Goal: Information Seeking & Learning: Check status

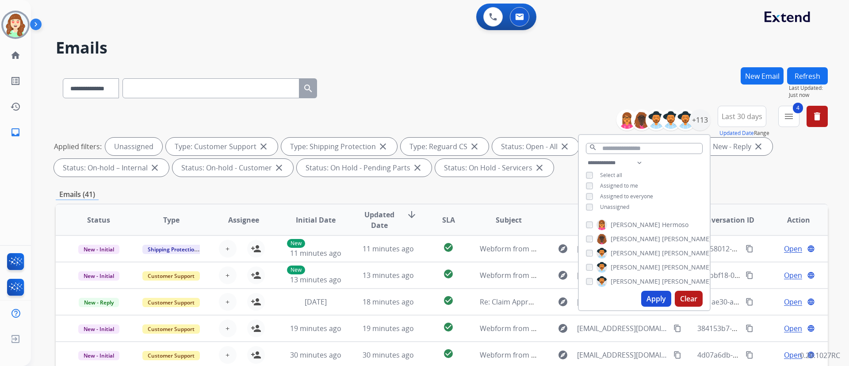
select select "**********"
click at [788, 119] on mat-icon "menu" at bounding box center [789, 116] width 11 height 11
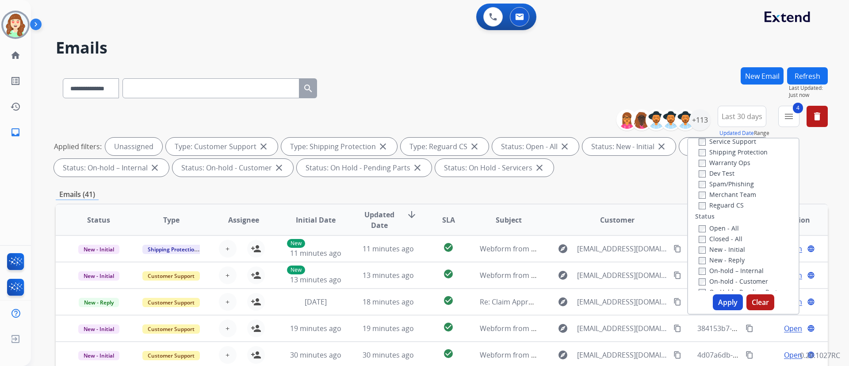
scroll to position [58, 0]
click at [723, 302] on button "Apply" at bounding box center [728, 302] width 30 height 16
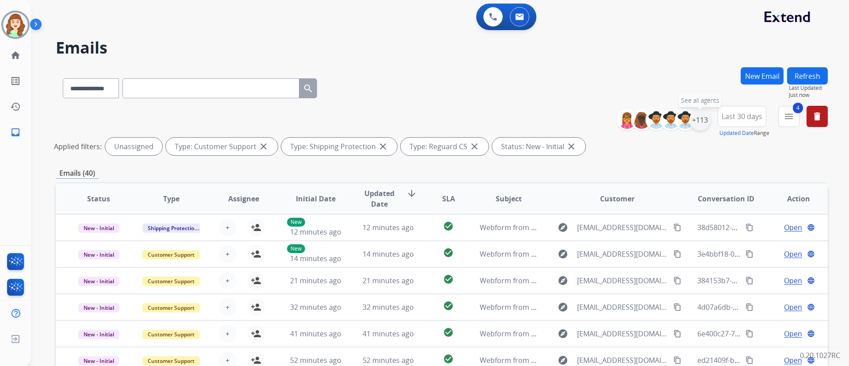
click at [691, 121] on div "+113" at bounding box center [700, 119] width 21 height 21
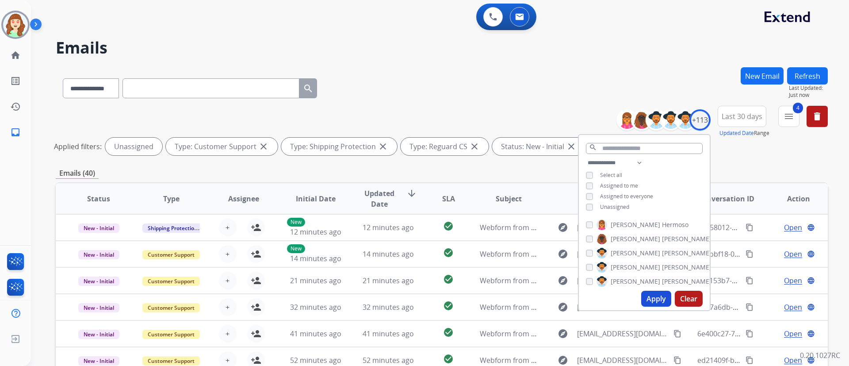
click at [652, 301] on button "Apply" at bounding box center [657, 299] width 30 height 16
drag, startPoint x: 645, startPoint y: 68, endPoint x: 569, endPoint y: 38, distance: 82.0
click at [645, 68] on div "**********" at bounding box center [442, 86] width 772 height 38
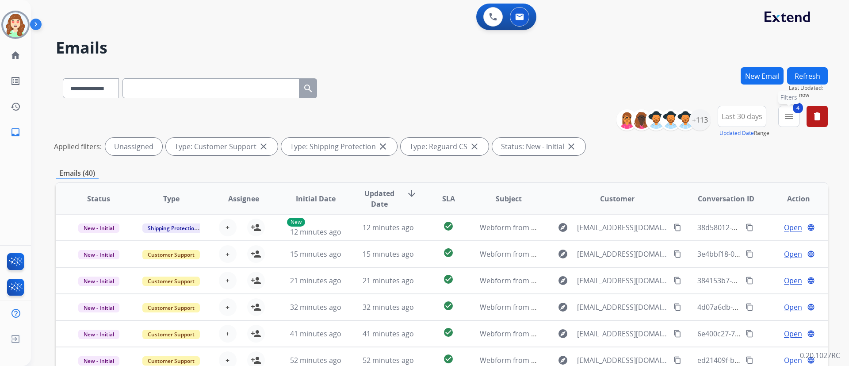
click at [787, 119] on mat-icon "menu" at bounding box center [789, 116] width 11 height 11
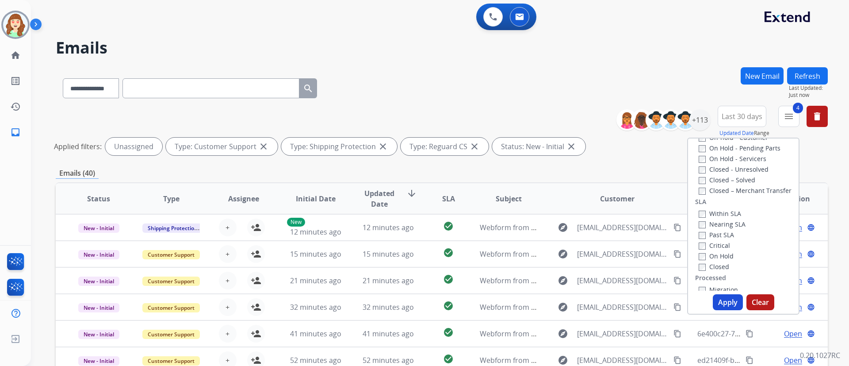
scroll to position [200, 0]
click at [728, 299] on button "Apply" at bounding box center [728, 302] width 30 height 16
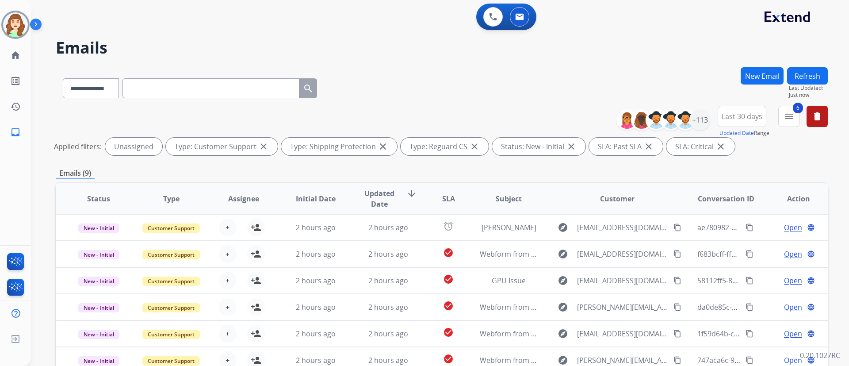
click at [832, 167] on div "**********" at bounding box center [440, 183] width 818 height 366
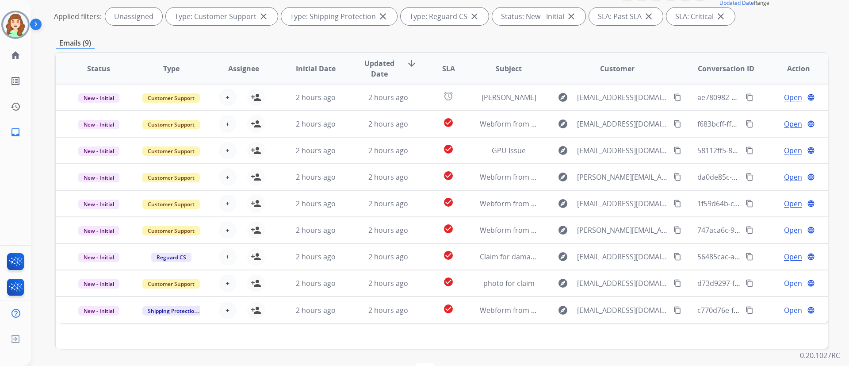
scroll to position [133, 0]
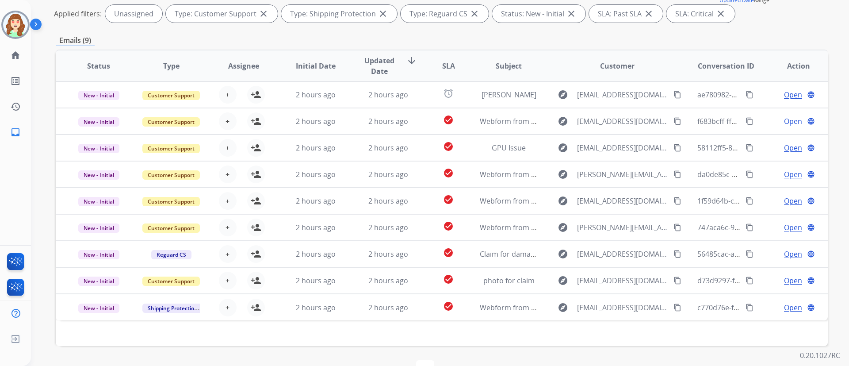
drag, startPoint x: 589, startPoint y: 51, endPoint x: 467, endPoint y: 8, distance: 129.7
click at [589, 51] on th "Customer" at bounding box center [610, 65] width 145 height 31
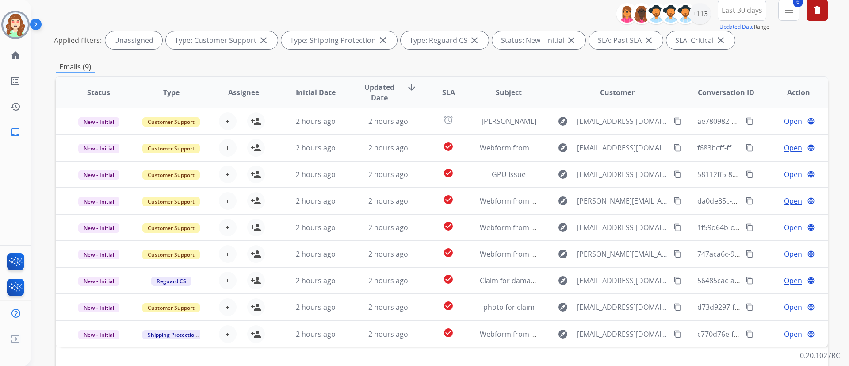
scroll to position [80, 0]
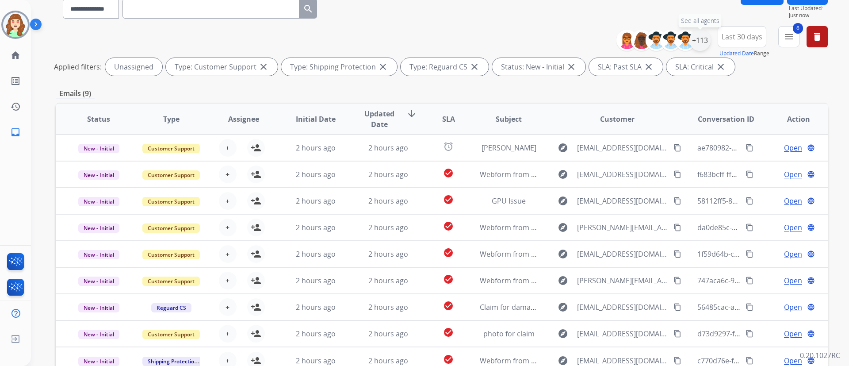
click at [700, 35] on div "+113" at bounding box center [700, 40] width 21 height 21
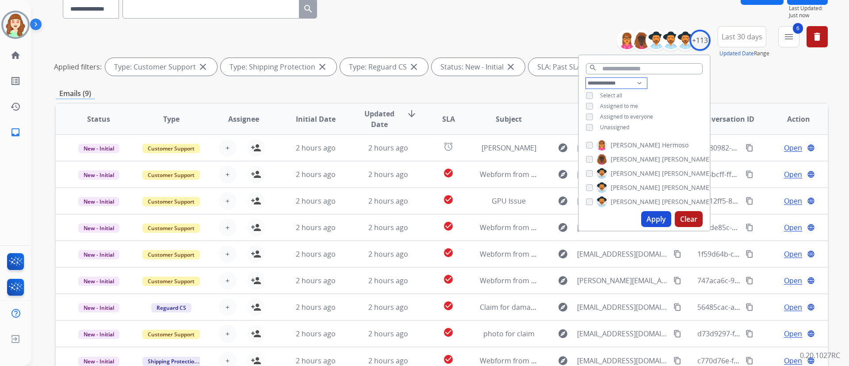
click at [614, 78] on select "**********" at bounding box center [616, 83] width 61 height 11
select select "**********"
click at [586, 78] on select "**********" at bounding box center [616, 83] width 61 height 11
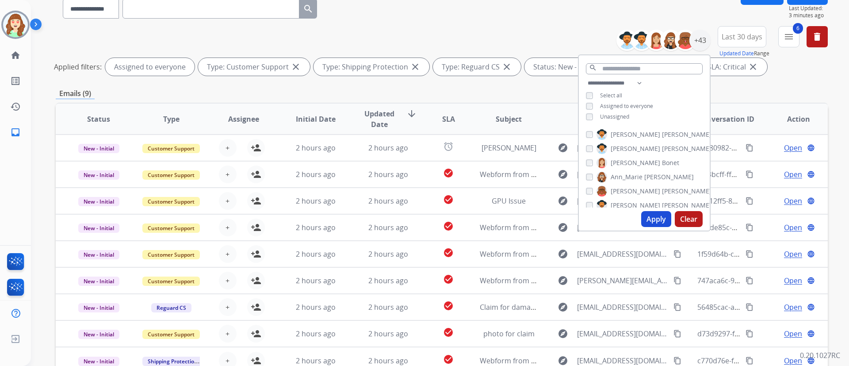
click at [651, 211] on button "Apply" at bounding box center [657, 219] width 30 height 16
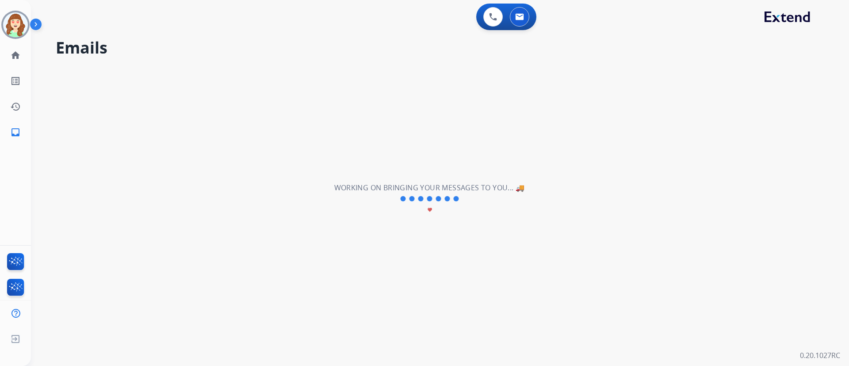
scroll to position [0, 0]
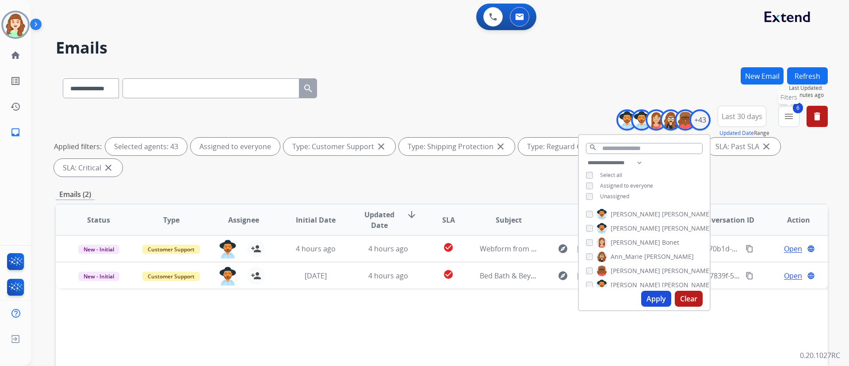
click at [788, 116] on mat-icon "menu" at bounding box center [789, 116] width 11 height 11
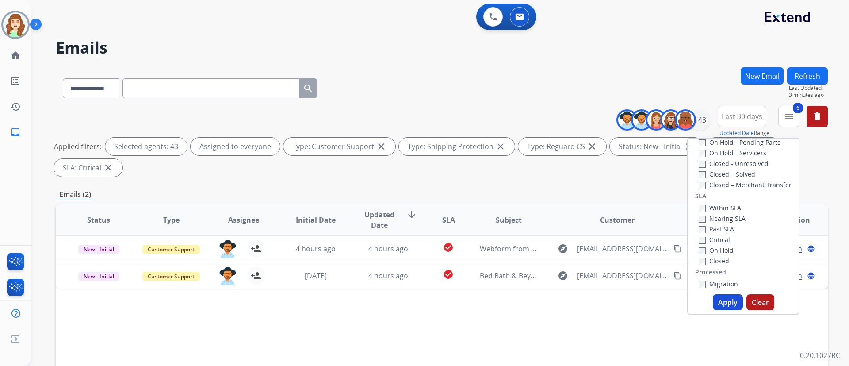
click at [702, 231] on label "Past SLA" at bounding box center [716, 229] width 35 height 8
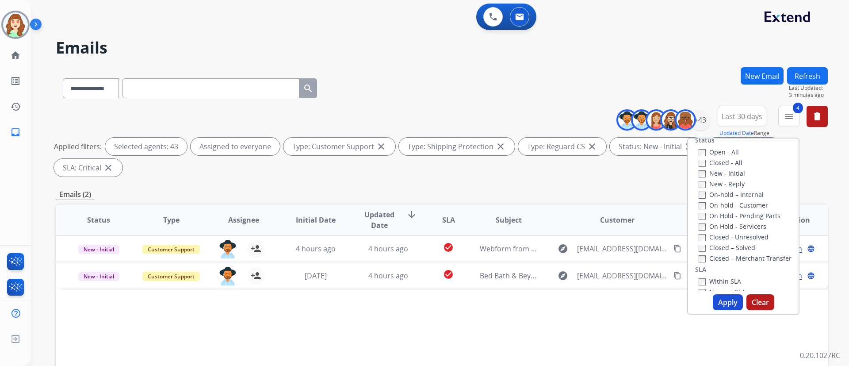
scroll to position [119, 0]
click at [699, 165] on div "Closed - All" at bounding box center [745, 170] width 93 height 11
click at [721, 301] on button "Apply" at bounding box center [728, 302] width 30 height 16
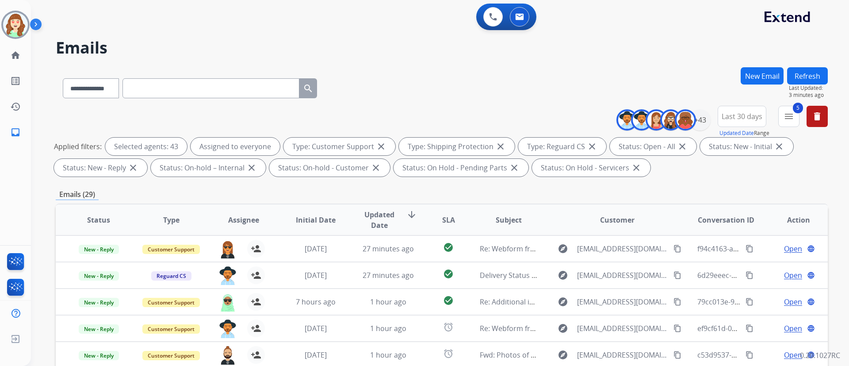
click at [836, 204] on div "**********" at bounding box center [440, 183] width 818 height 366
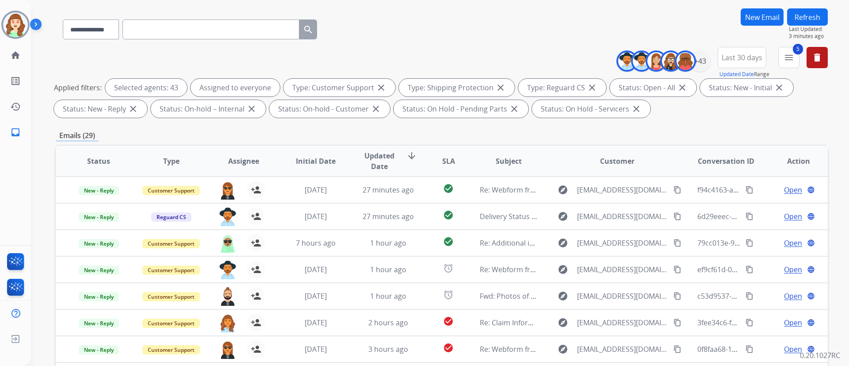
scroll to position [80, 0]
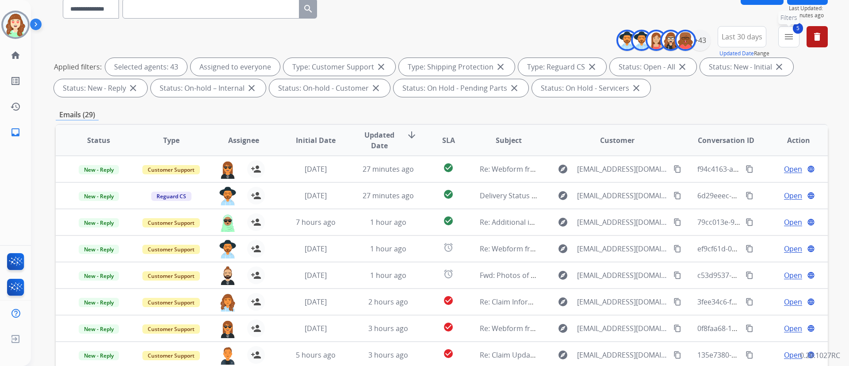
click at [787, 38] on mat-icon "menu" at bounding box center [789, 36] width 11 height 11
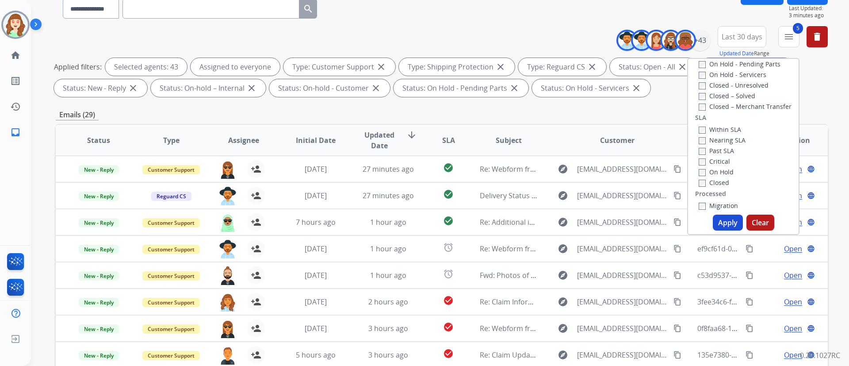
scroll to position [207, 0]
click at [695, 142] on div "Within SLA Nearing SLA Past SLA Critical On Hold Closed" at bounding box center [720, 148] width 50 height 64
click at [699, 159] on div "On Hold" at bounding box center [722, 163] width 47 height 11
click at [723, 219] on button "Apply" at bounding box center [728, 223] width 30 height 16
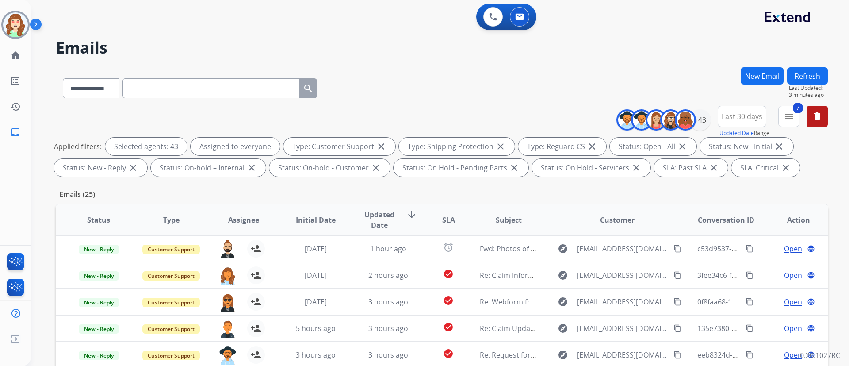
click at [822, 169] on div "Applied filters: Selected agents: 43 Assigned to everyone Type: Customer Suppor…" at bounding box center [440, 157] width 772 height 39
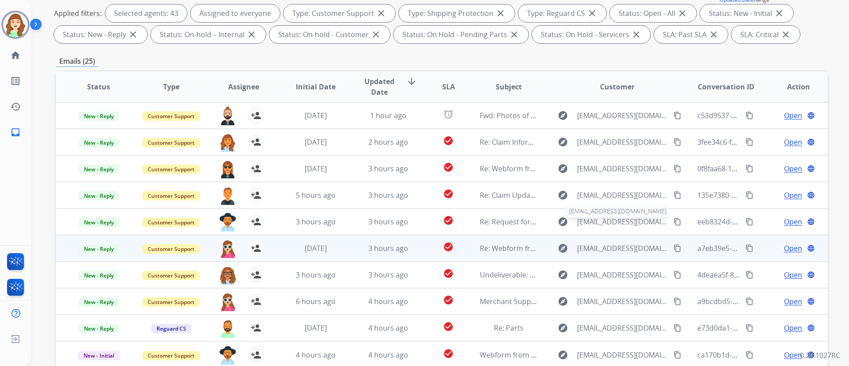
scroll to position [133, 0]
